Goal: Information Seeking & Learning: Learn about a topic

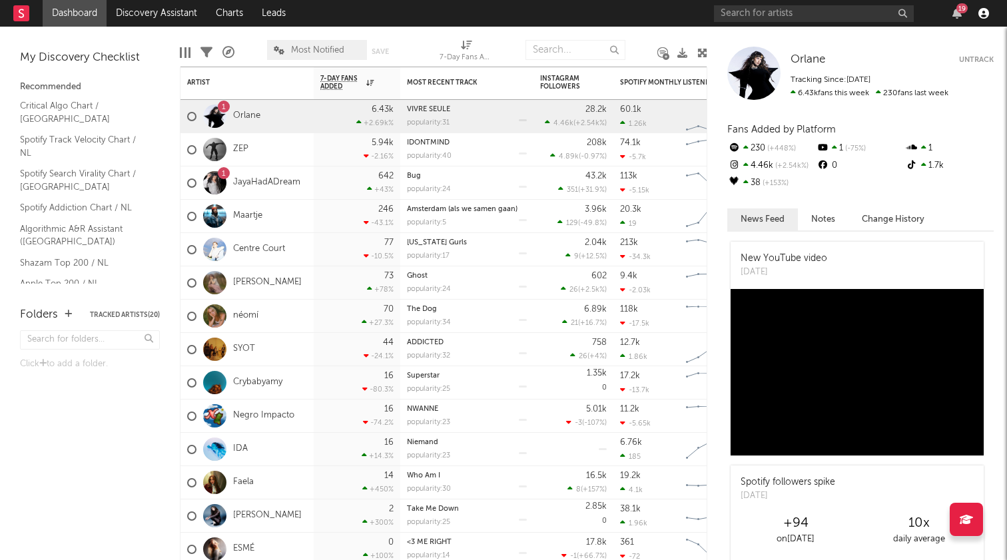
click at [985, 12] on icon "button" at bounding box center [983, 13] width 11 height 11
click at [985, 3] on div "19" at bounding box center [854, 13] width 280 height 27
click at [244, 119] on link "Orlane" at bounding box center [246, 116] width 27 height 11
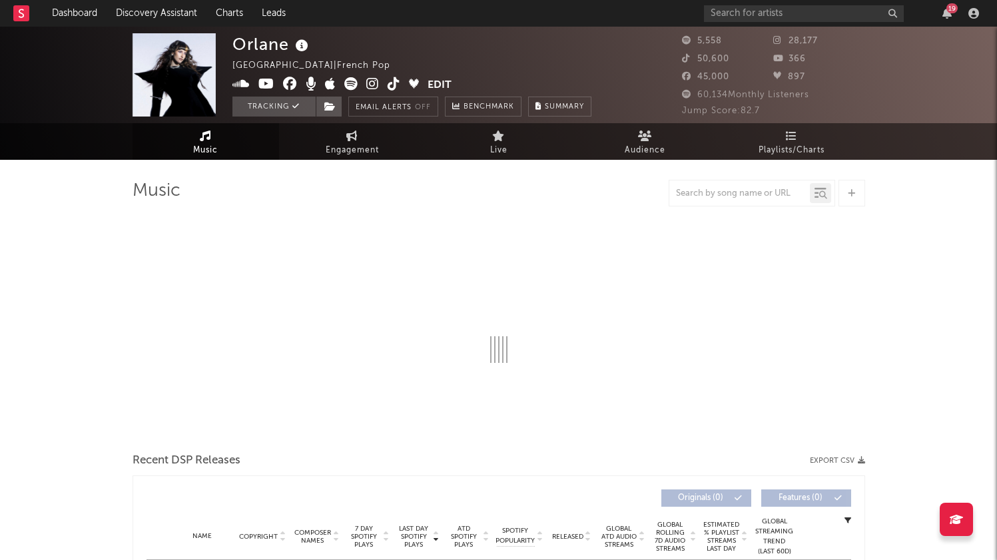
select select "1w"
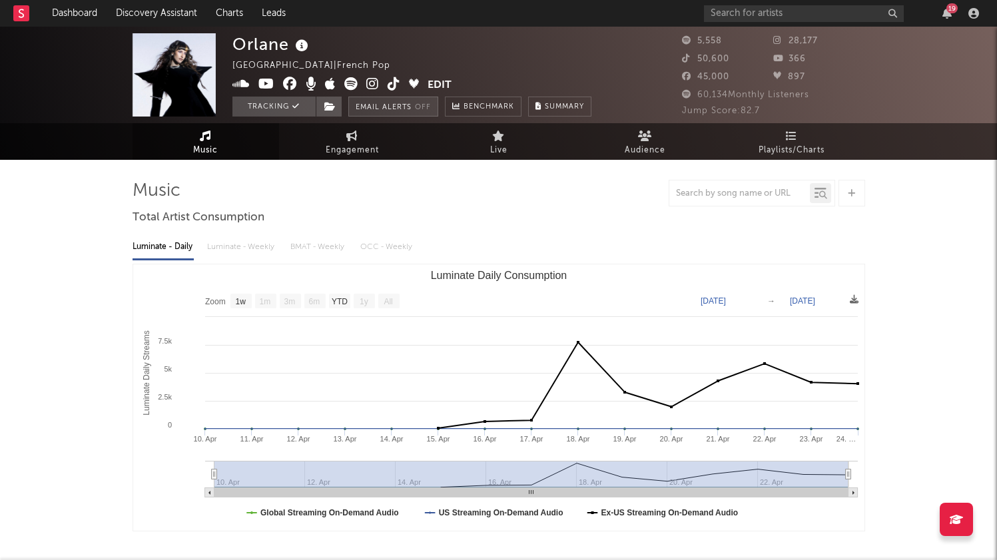
click at [398, 110] on button "Email Alerts Off" at bounding box center [393, 107] width 90 height 20
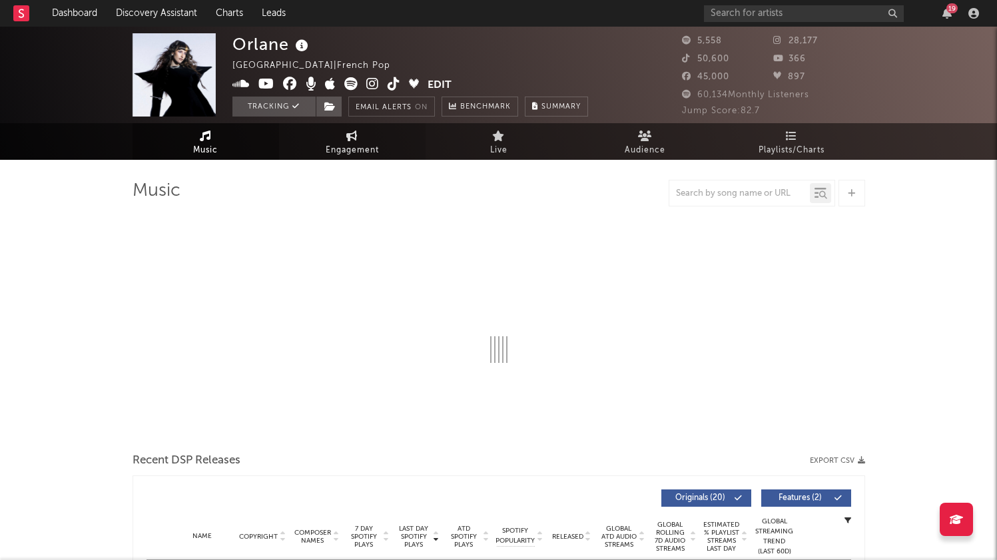
select select "1w"
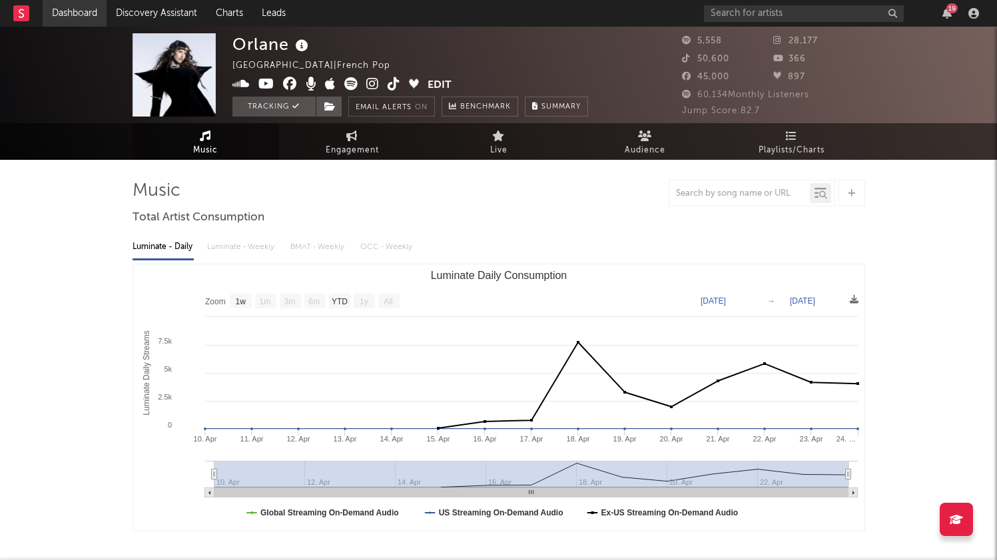
click at [79, 15] on link "Dashboard" at bounding box center [75, 13] width 64 height 27
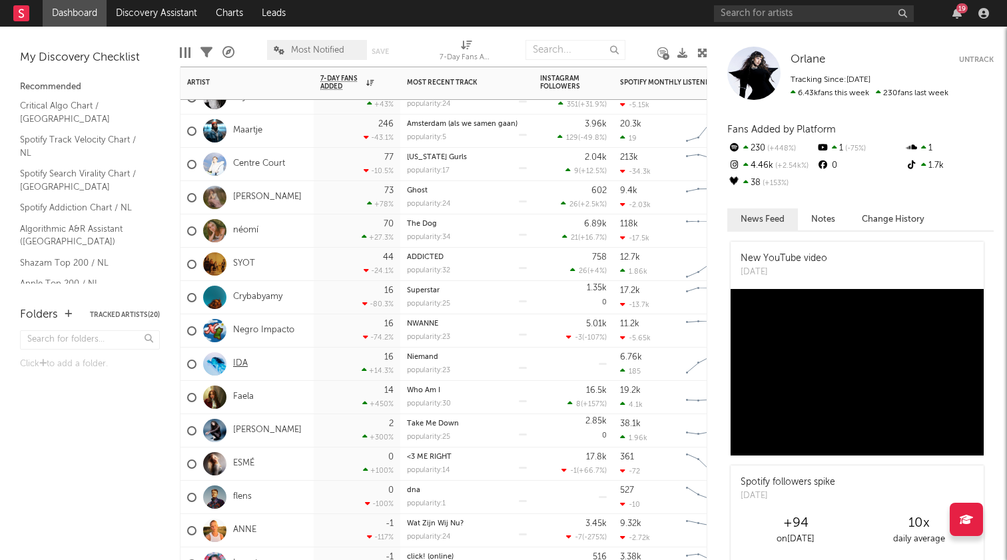
click at [239, 368] on link "IDA" at bounding box center [240, 363] width 15 height 11
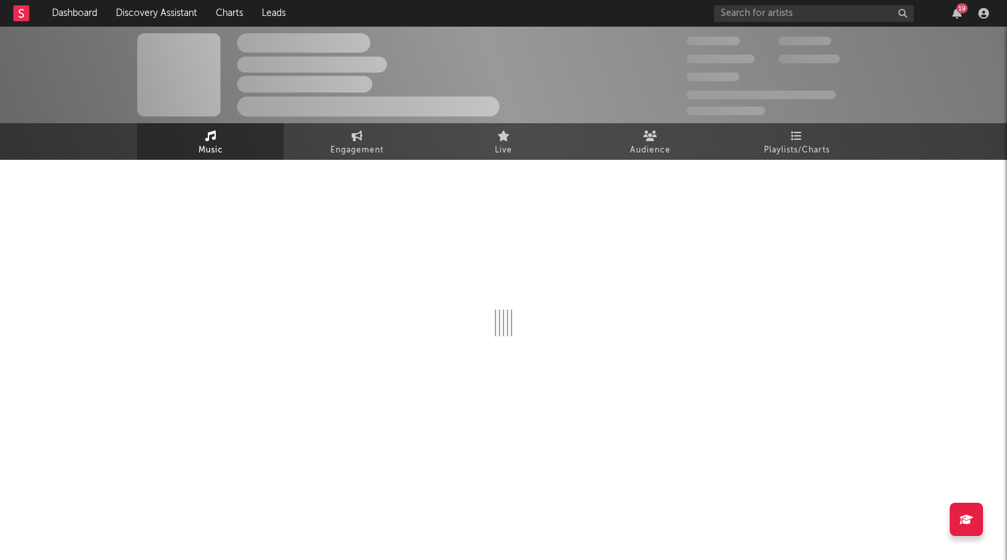
select select "1w"
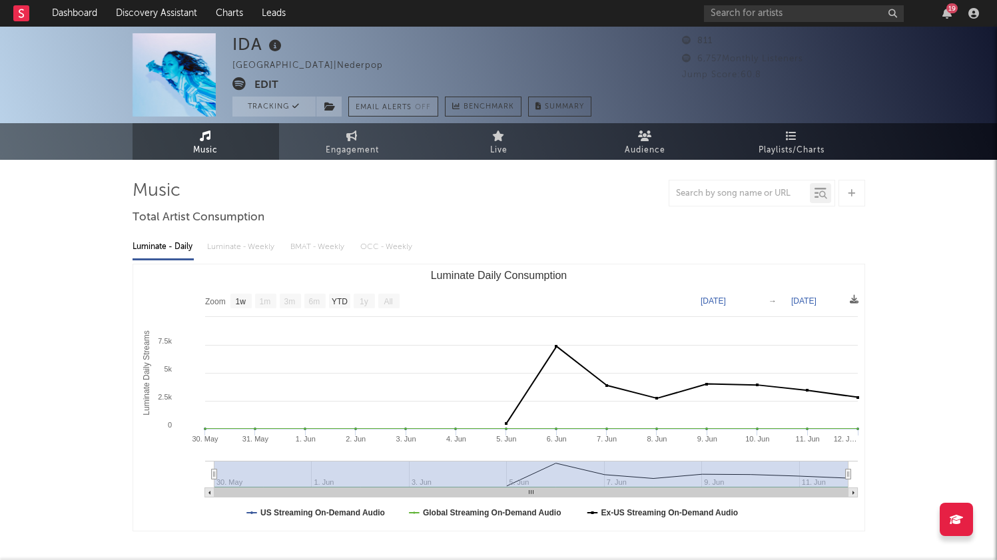
click at [416, 107] on button "Email Alerts Off" at bounding box center [393, 107] width 90 height 20
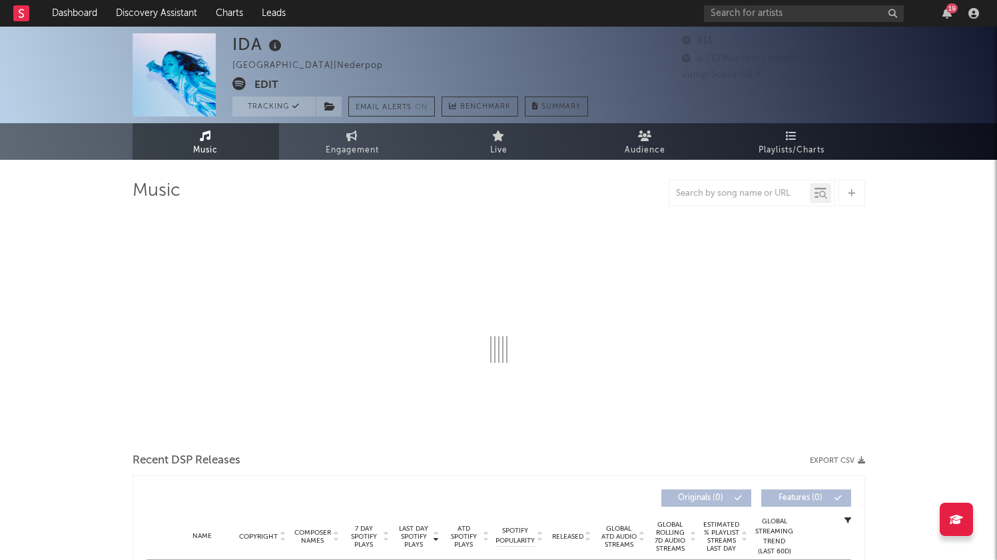
select select "1w"
